Goal: Information Seeking & Learning: Understand process/instructions

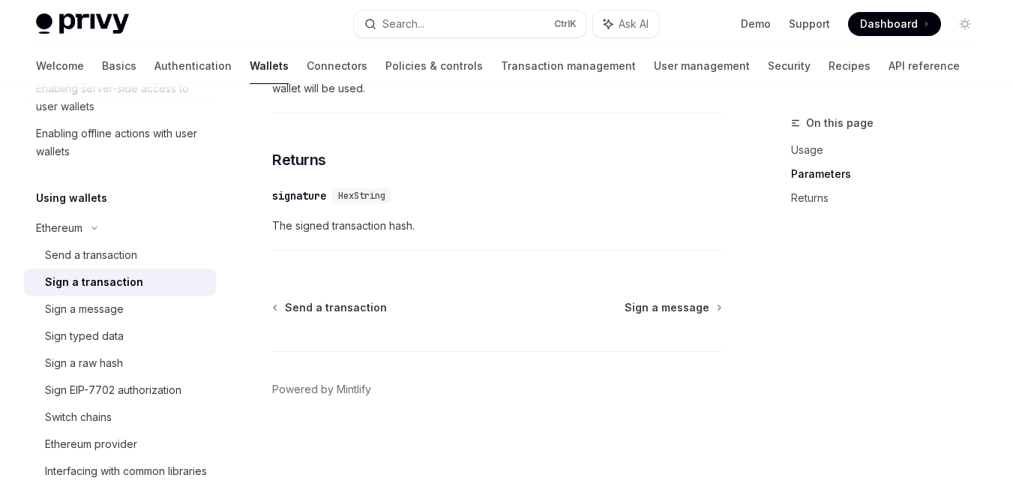
scroll to position [1087, 0]
click at [357, 306] on span "Send a transaction" at bounding box center [336, 307] width 102 height 15
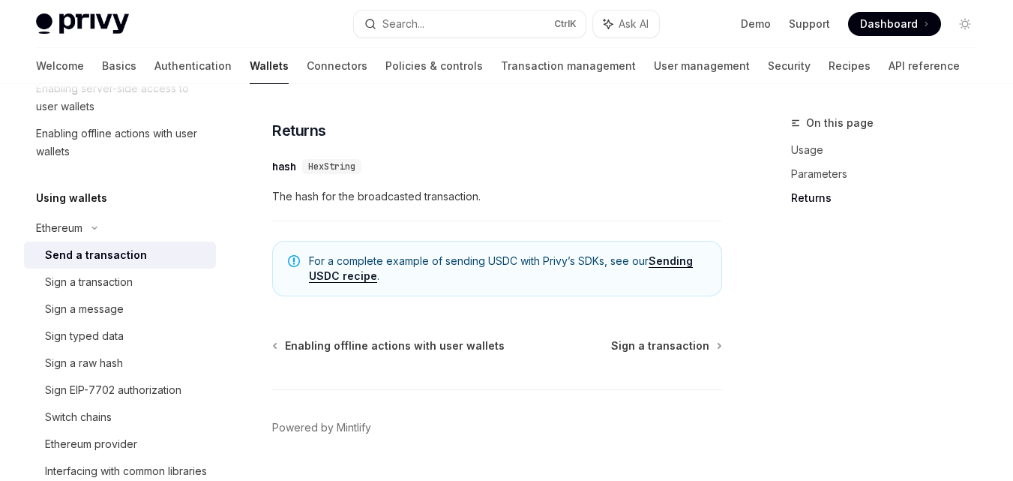
scroll to position [1125, 0]
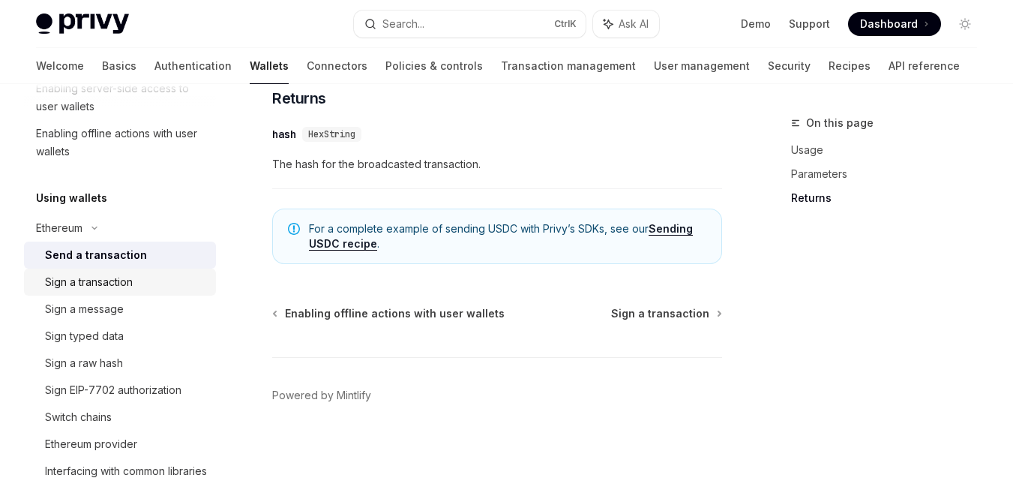
click at [149, 277] on div "Sign a transaction" at bounding box center [126, 282] width 162 height 18
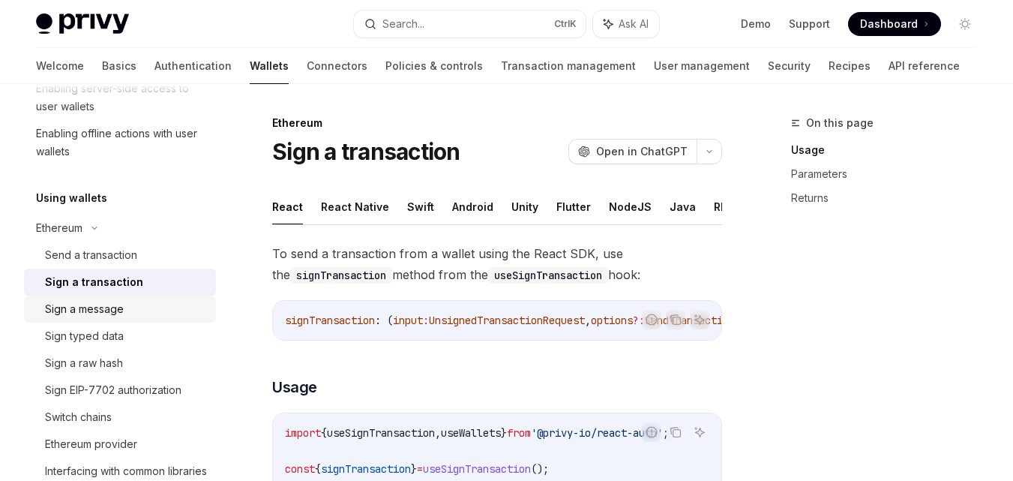
click at [136, 304] on div "Sign a message" at bounding box center [126, 309] width 162 height 18
type textarea "*"
